Goal: Task Accomplishment & Management: Use online tool/utility

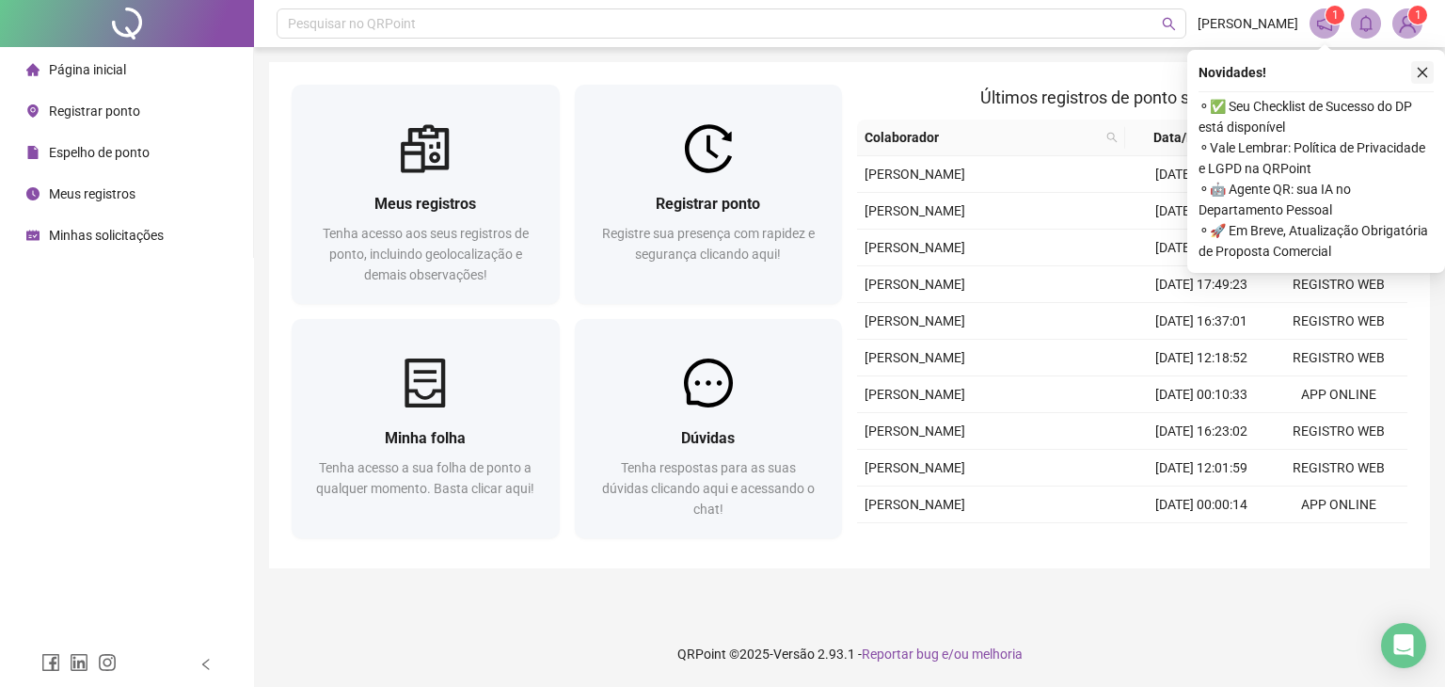
click at [1416, 72] on icon "close" at bounding box center [1422, 72] width 13 height 13
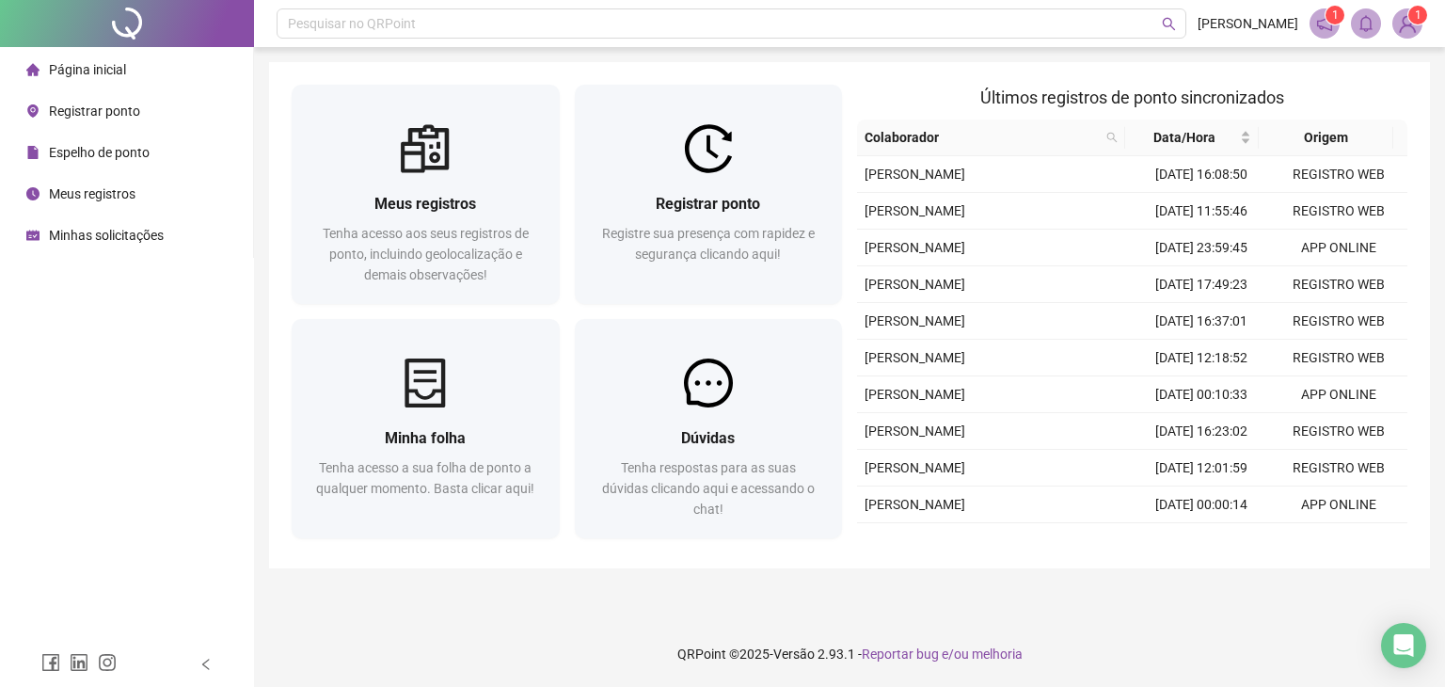
click at [85, 121] on div "Registrar ponto" at bounding box center [83, 111] width 114 height 38
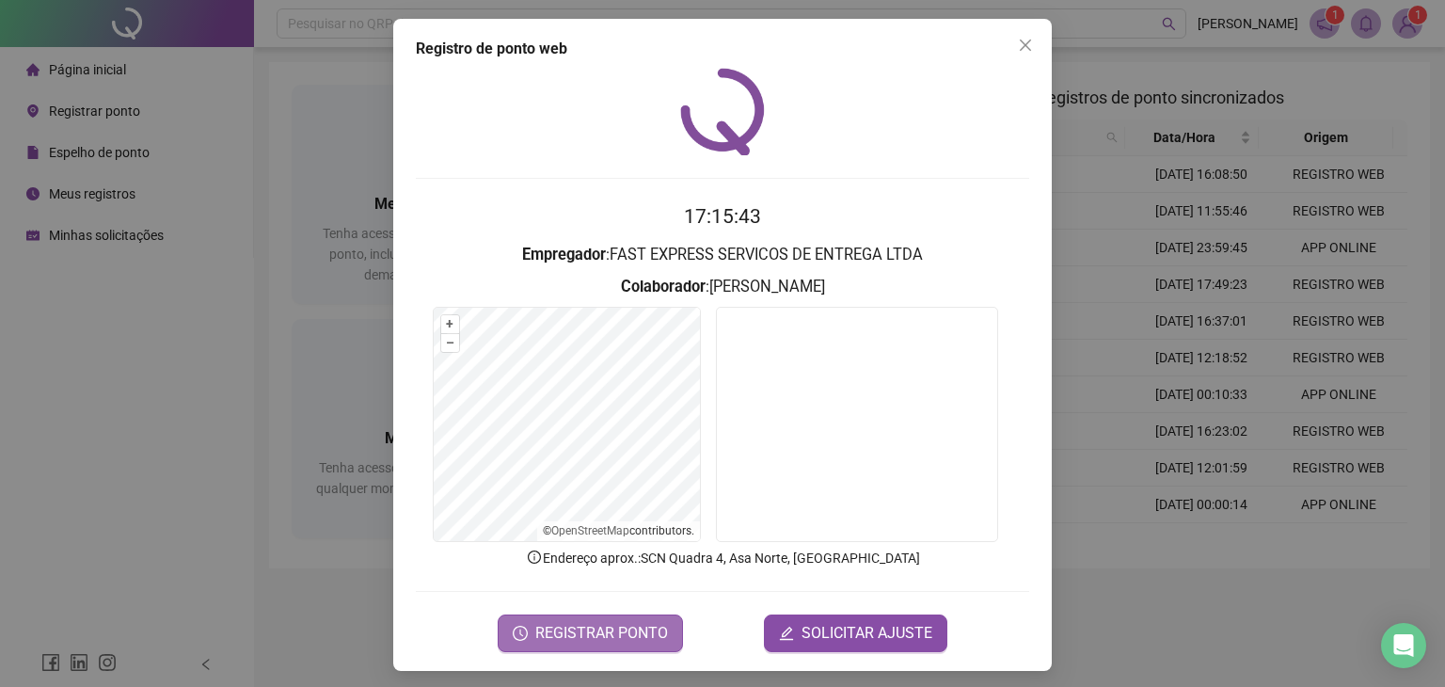
click at [549, 631] on span "REGISTRAR PONTO" at bounding box center [601, 633] width 133 height 23
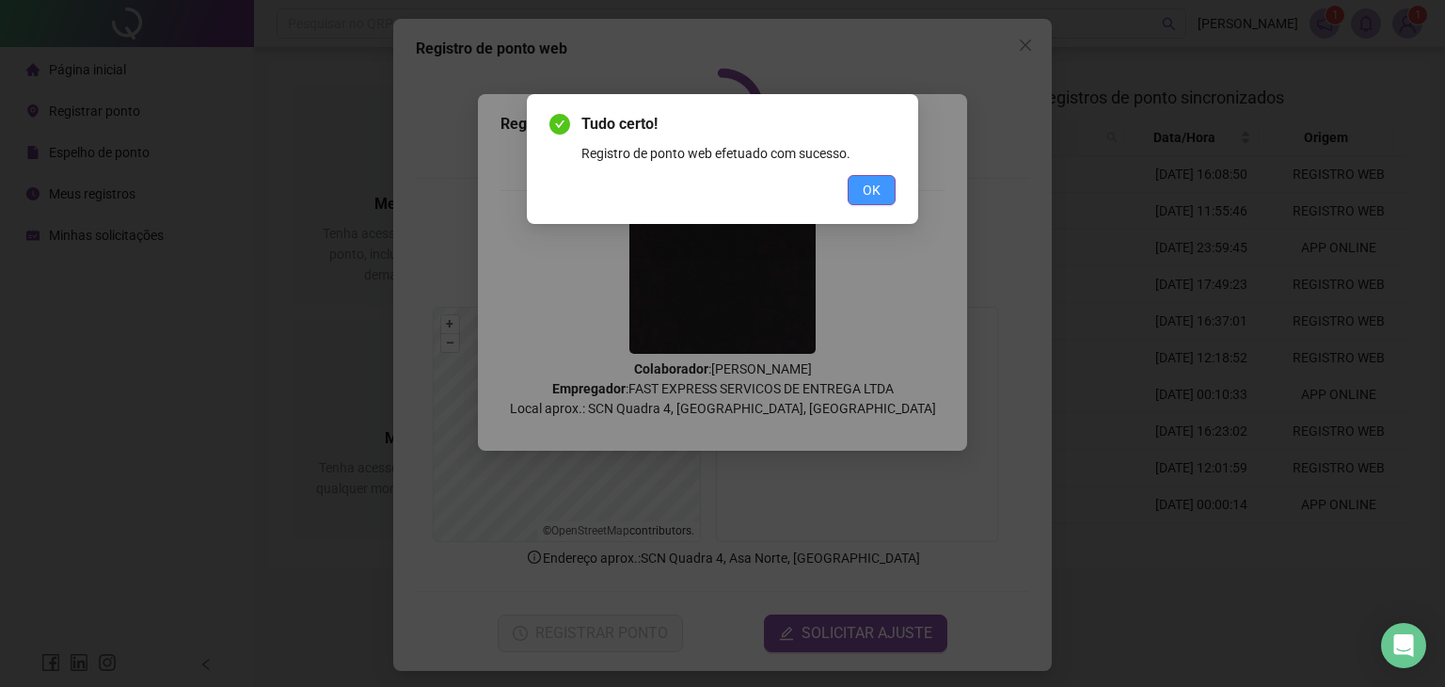
click at [867, 195] on span "OK" at bounding box center [872, 190] width 18 height 21
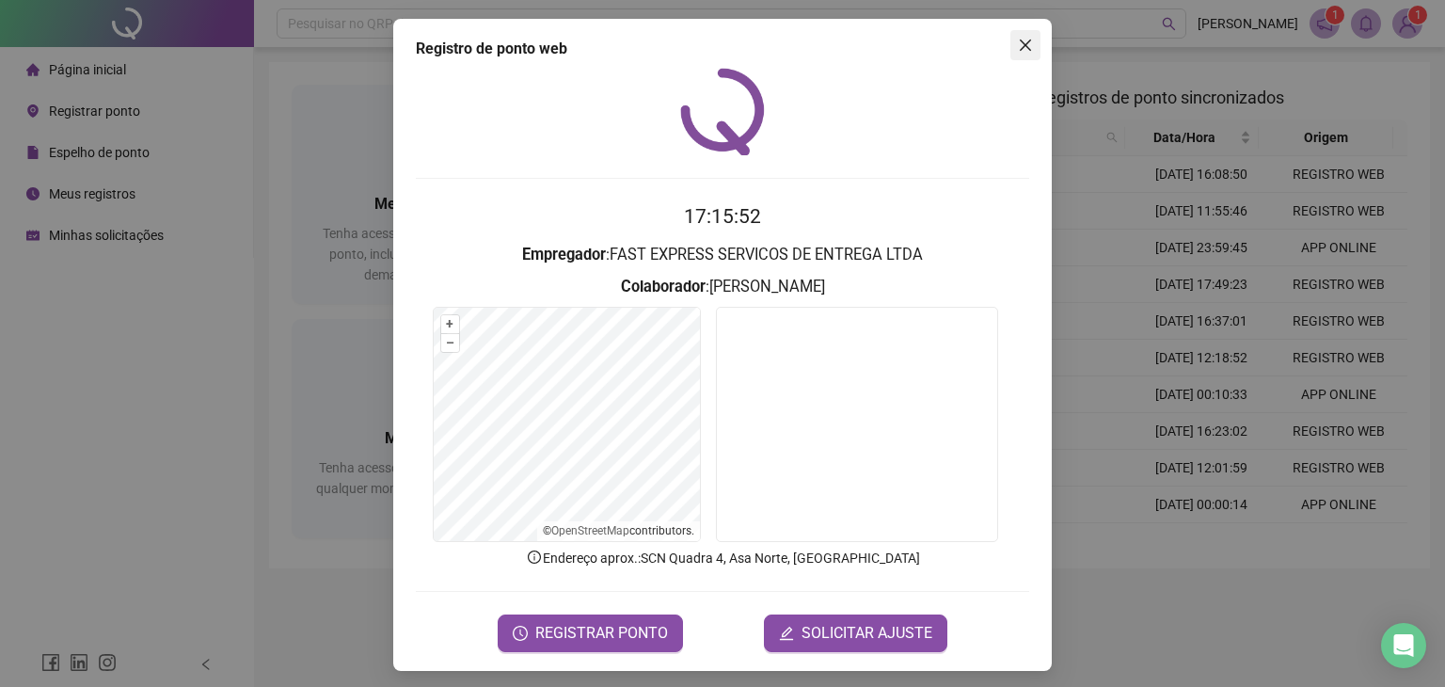
click at [1011, 47] on span "Close" at bounding box center [1026, 45] width 30 height 15
